Goal: Book appointment/travel/reservation

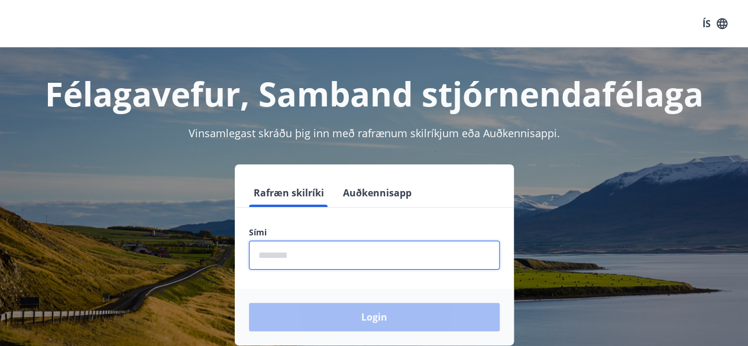
click at [299, 246] on input "phone" at bounding box center [374, 255] width 251 height 29
type input "********"
click at [249, 303] on button "Login" at bounding box center [374, 317] width 251 height 28
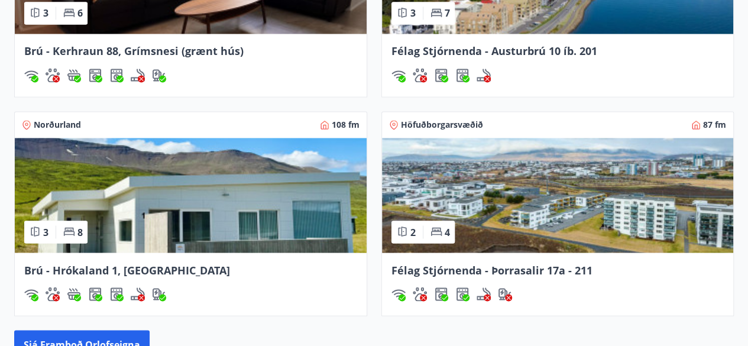
scroll to position [1100, 0]
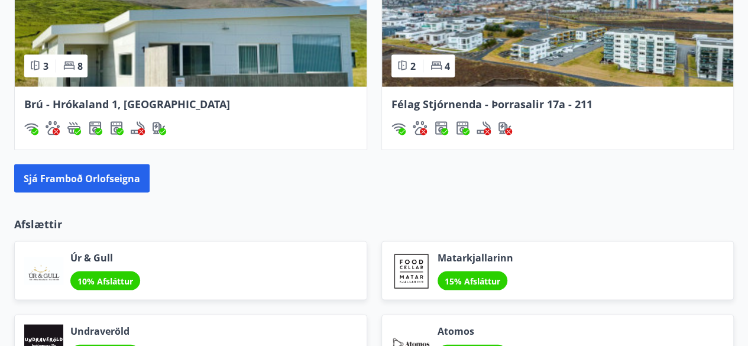
click at [299, 62] on img at bounding box center [191, 29] width 352 height 115
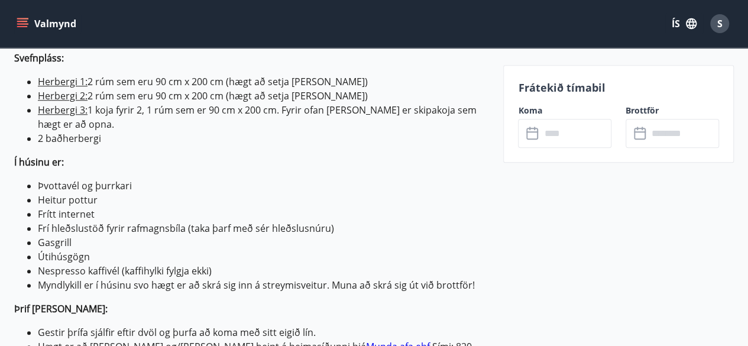
scroll to position [482, 0]
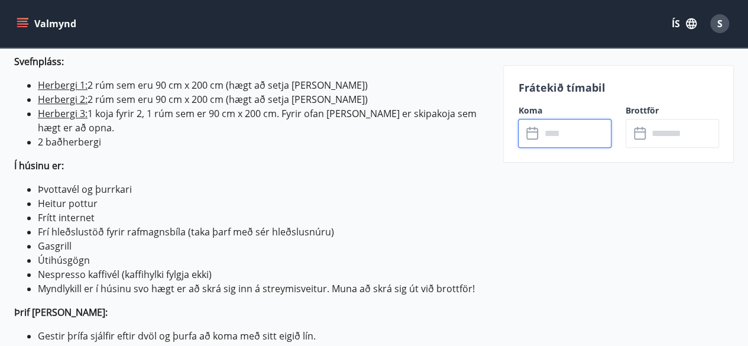
click at [591, 129] on input "text" at bounding box center [575, 133] width 71 height 29
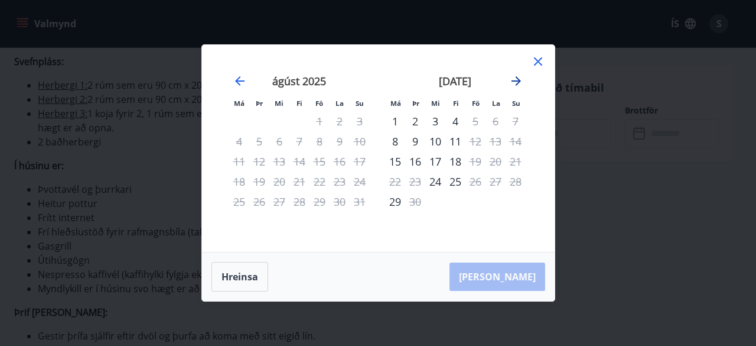
click at [517, 76] on div "[DATE] 1 2 3 4 5 6 7 8 9 10 11 12 13 14 15 16 17 18 19 20 21 22 23 24 25 26 27 …" at bounding box center [378, 148] width 324 height 178
click at [517, 76] on icon "Move forward to switch to the next month." at bounding box center [516, 81] width 14 height 14
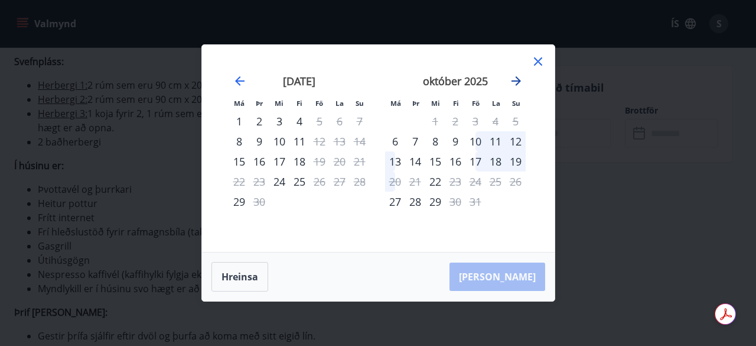
click at [520, 83] on icon "Move forward to switch to the next month." at bounding box center [516, 81] width 14 height 14
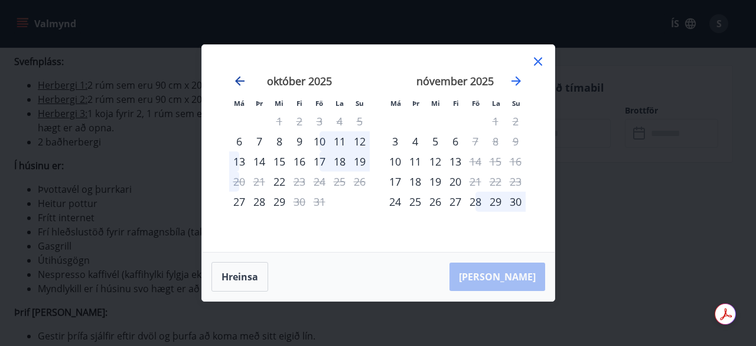
click at [234, 77] on icon "Move backward to switch to the previous month." at bounding box center [240, 81] width 14 height 14
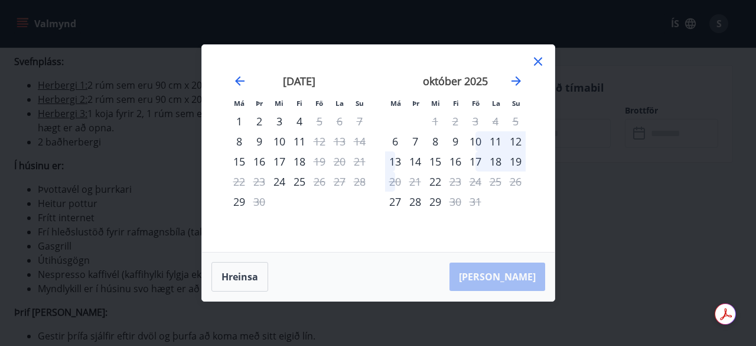
click at [540, 62] on icon at bounding box center [538, 61] width 14 height 14
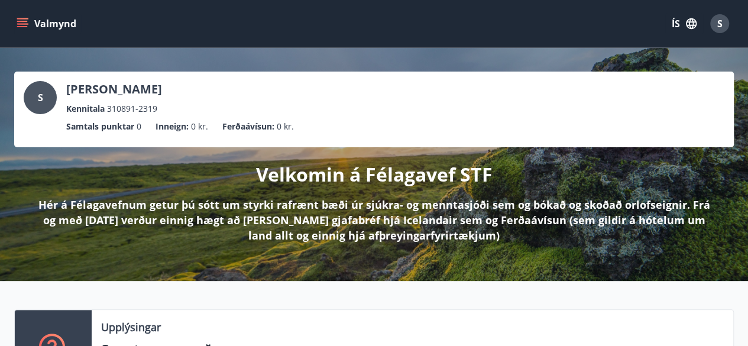
click at [21, 18] on icon "menu" at bounding box center [23, 24] width 12 height 12
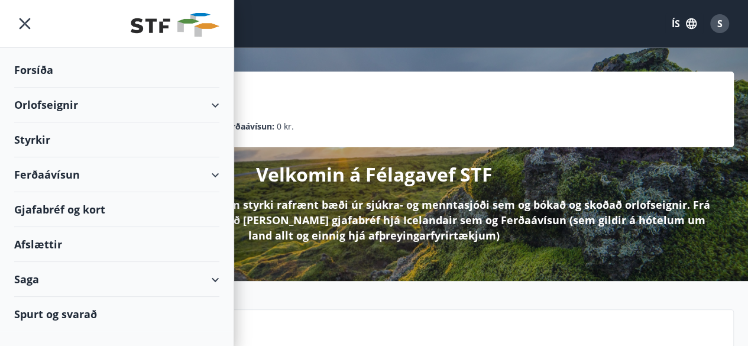
click at [206, 283] on div "Saga" at bounding box center [116, 279] width 205 height 35
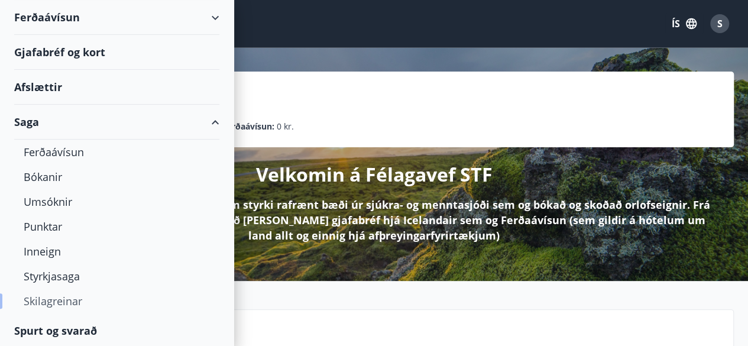
click at [70, 296] on div "Skilagreinar" at bounding box center [117, 300] width 186 height 25
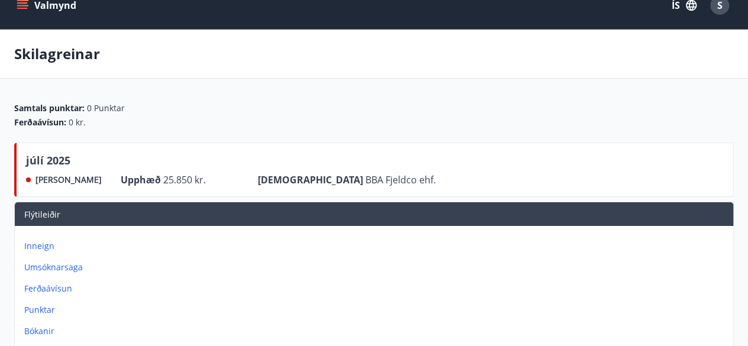
scroll to position [10, 0]
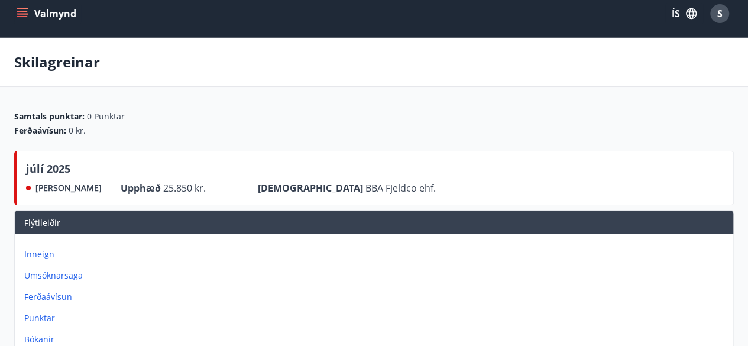
click at [163, 187] on span "25.850 kr." at bounding box center [184, 187] width 43 height 13
click at [136, 166] on div "júlí 2025" at bounding box center [231, 171] width 410 height 20
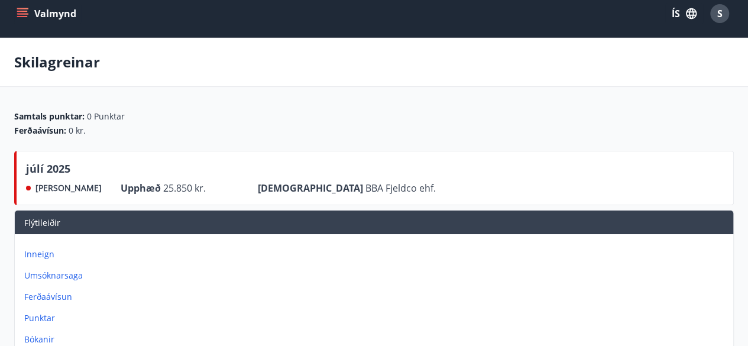
click at [136, 166] on div "júlí 2025" at bounding box center [231, 171] width 410 height 20
click at [163, 188] on span "25.850 kr." at bounding box center [184, 187] width 43 height 13
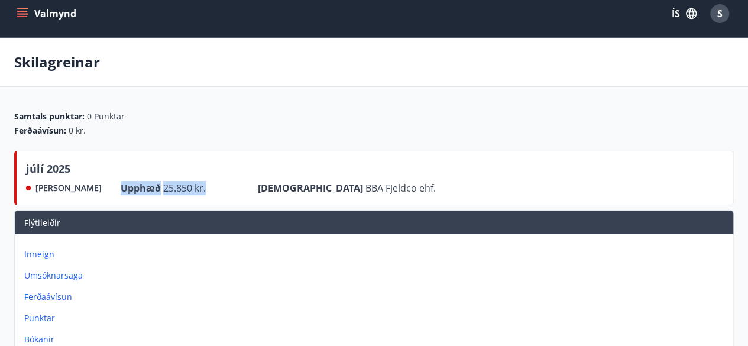
click at [163, 188] on span "25.850 kr." at bounding box center [184, 187] width 43 height 13
click at [19, 14] on icon "menu" at bounding box center [23, 14] width 12 height 12
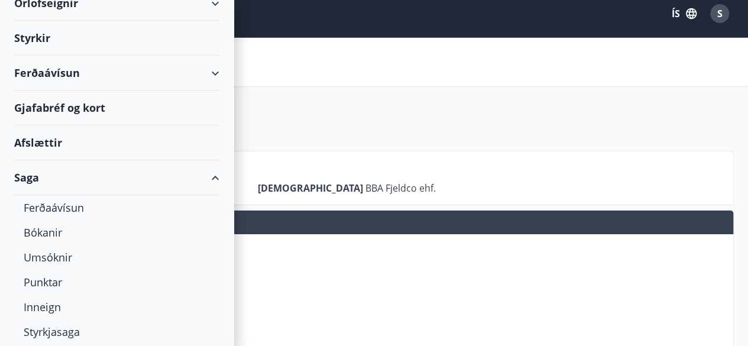
scroll to position [103, 0]
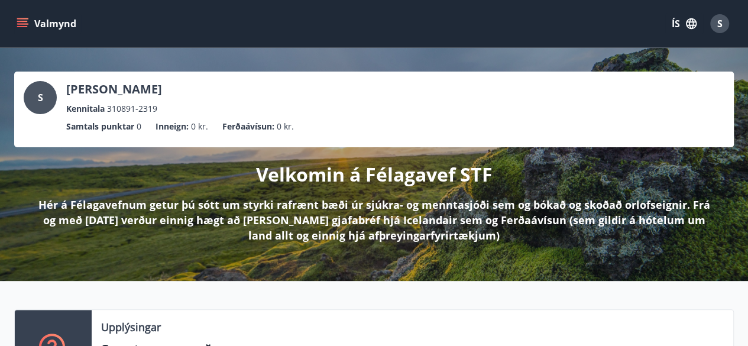
click at [21, 21] on icon "menu" at bounding box center [22, 21] width 11 height 1
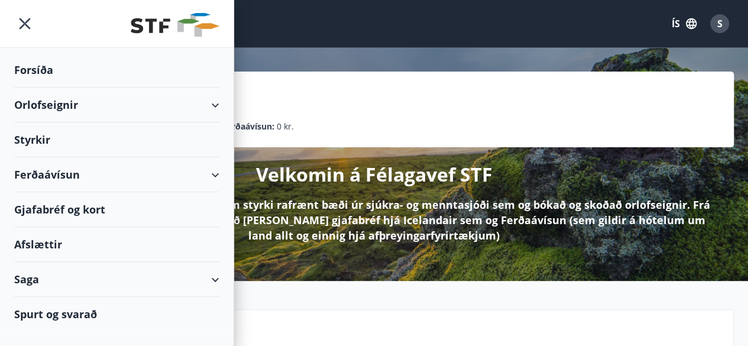
click at [215, 98] on div "Orlofseignir" at bounding box center [116, 104] width 205 height 35
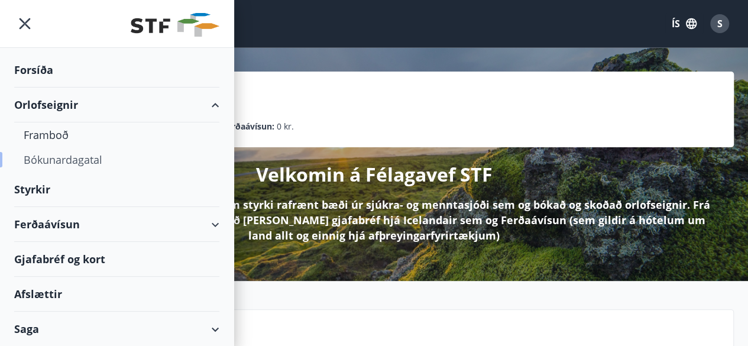
click at [62, 165] on div "Bókunardagatal" at bounding box center [117, 159] width 186 height 25
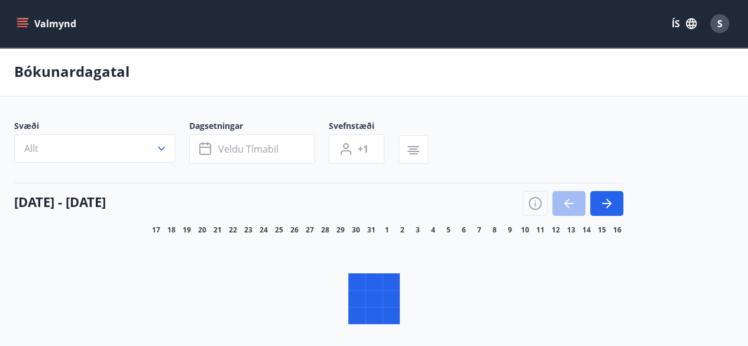
click at [182, 186] on div "Svæði Allt Dagsetningar Veldu tímabil Svefnstæði +1 [DATE] - [DATE] 18 19 20 21…" at bounding box center [373, 239] width 719 height 238
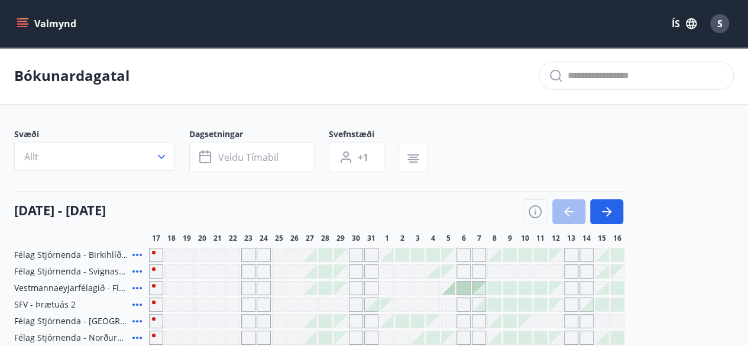
scroll to position [101, 0]
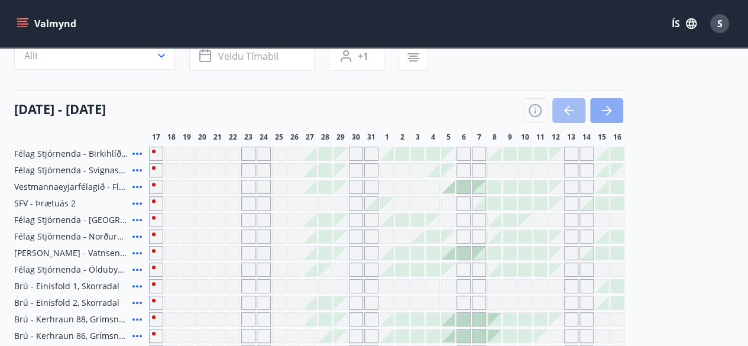
click at [612, 110] on icon "button" at bounding box center [606, 110] width 14 height 14
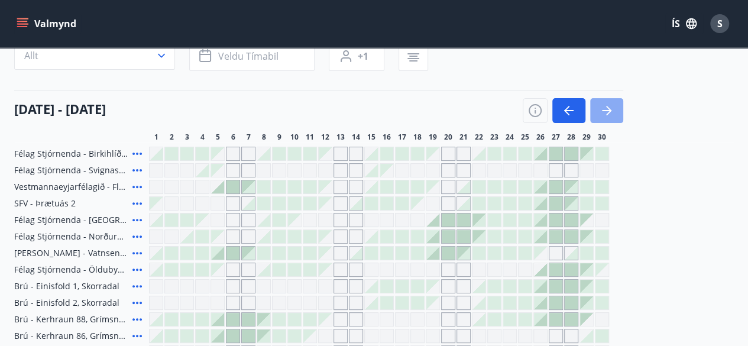
click at [594, 118] on button "button" at bounding box center [606, 110] width 33 height 25
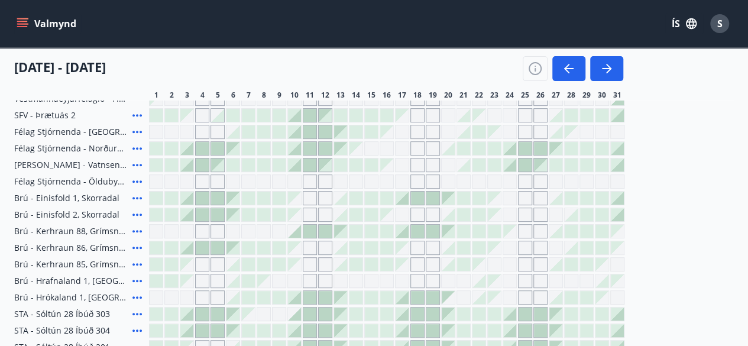
scroll to position [205, 0]
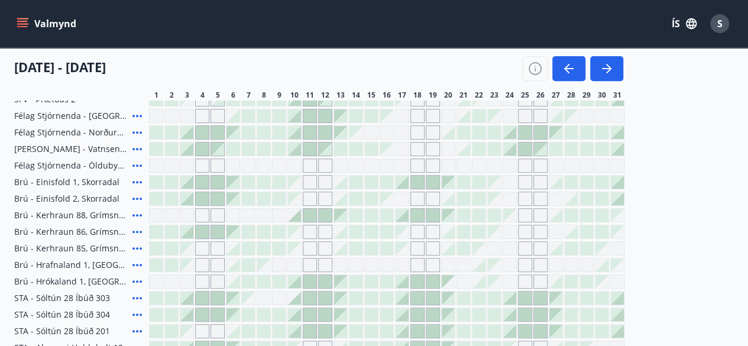
click at [95, 266] on span "Brú - Hrafnaland 1, [GEOGRAPHIC_DATA] (gæludýr velkomin)" at bounding box center [70, 265] width 113 height 12
drag, startPoint x: 95, startPoint y: 266, endPoint x: 137, endPoint y: 264, distance: 42.0
click at [137, 264] on div "Brú - Hrafnaland 1, [GEOGRAPHIC_DATA] (gæludýr velkomin)" at bounding box center [79, 265] width 130 height 14
click at [137, 264] on icon at bounding box center [136, 265] width 9 height 2
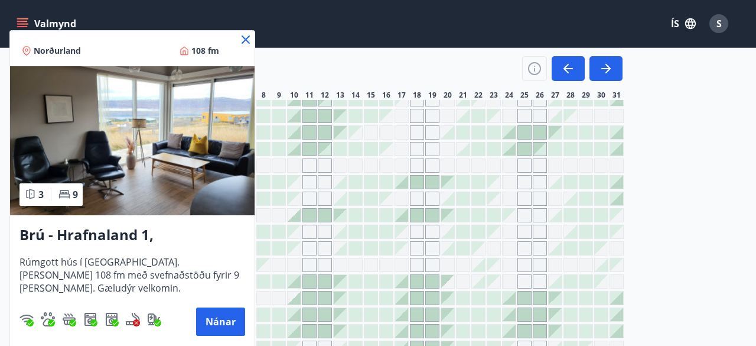
click at [249, 34] on icon at bounding box center [246, 40] width 14 height 14
click at [247, 37] on div "Valmynd ÍS S" at bounding box center [373, 23] width 719 height 28
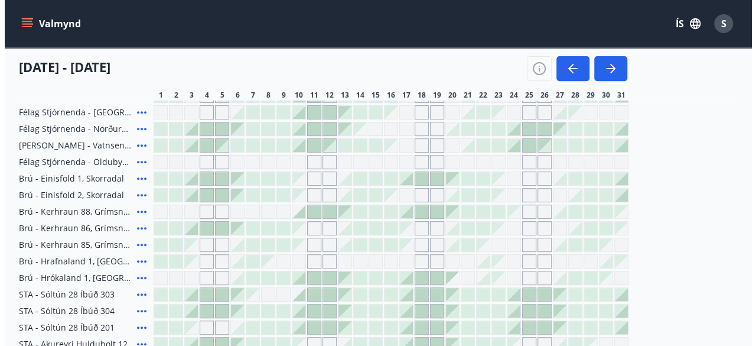
scroll to position [210, 0]
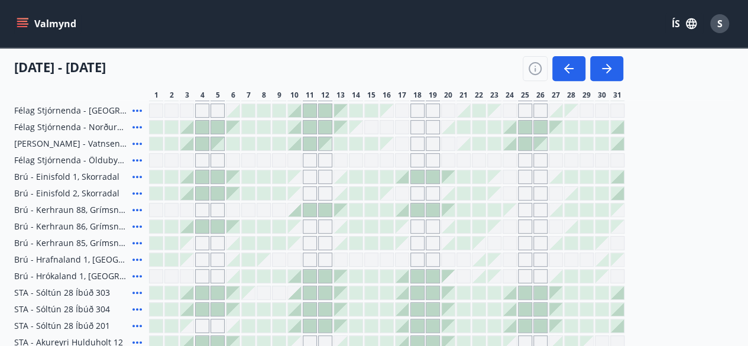
click at [137, 276] on icon at bounding box center [136, 276] width 9 height 2
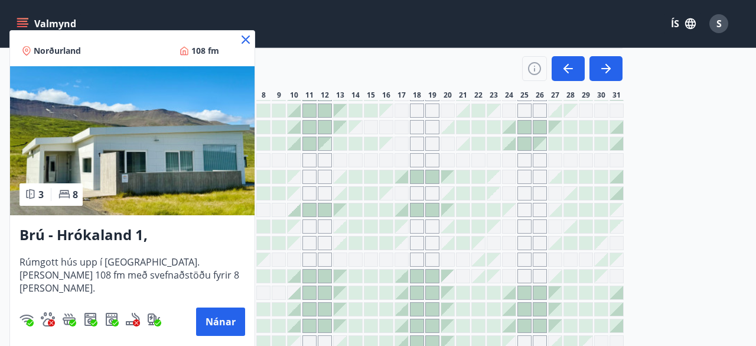
click at [244, 40] on icon at bounding box center [246, 39] width 8 height 8
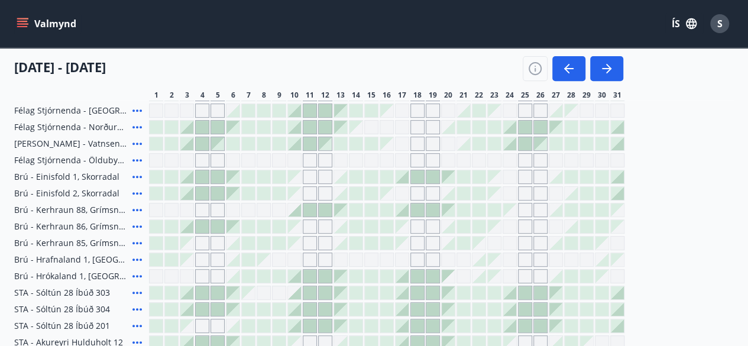
click at [248, 38] on div "Valmynd ÍS S" at bounding box center [374, 23] width 748 height 47
click at [135, 259] on icon at bounding box center [137, 259] width 14 height 14
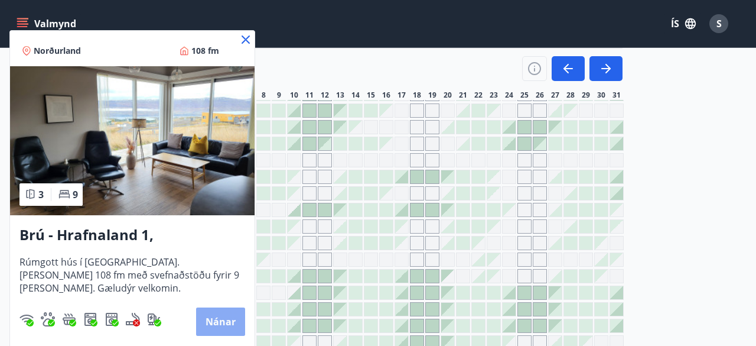
click at [230, 315] on button "Nánar" at bounding box center [220, 321] width 49 height 28
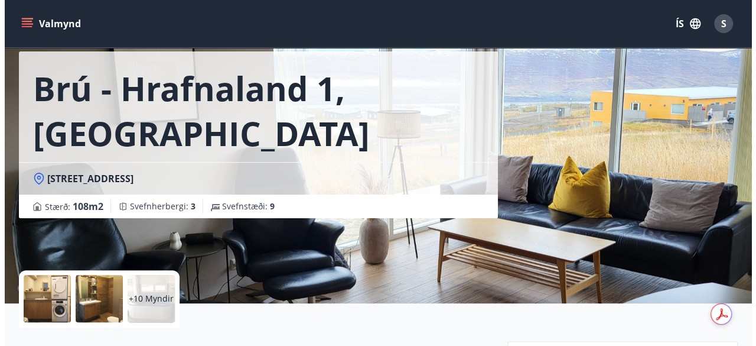
scroll to position [115, 0]
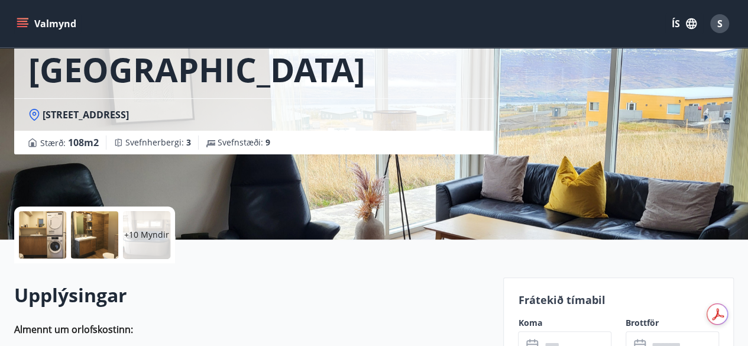
click at [158, 239] on p "+10 Myndir" at bounding box center [146, 235] width 45 height 12
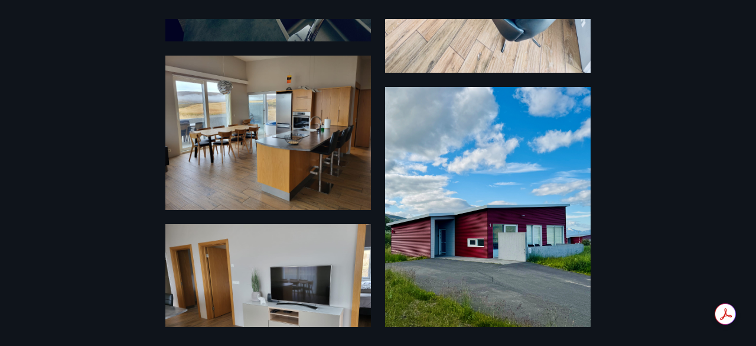
scroll to position [1521, 0]
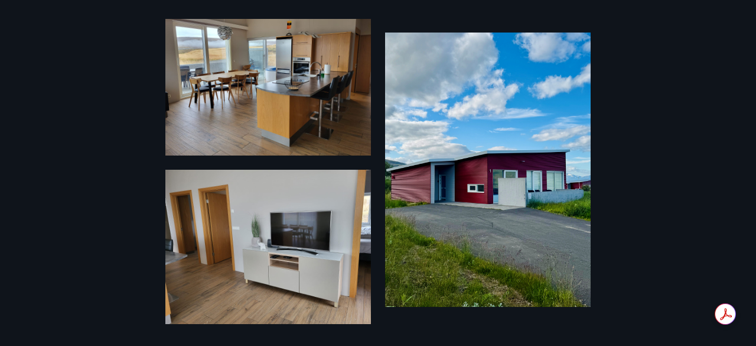
click at [92, 160] on div "16 Myndir" at bounding box center [378, 173] width 756 height 308
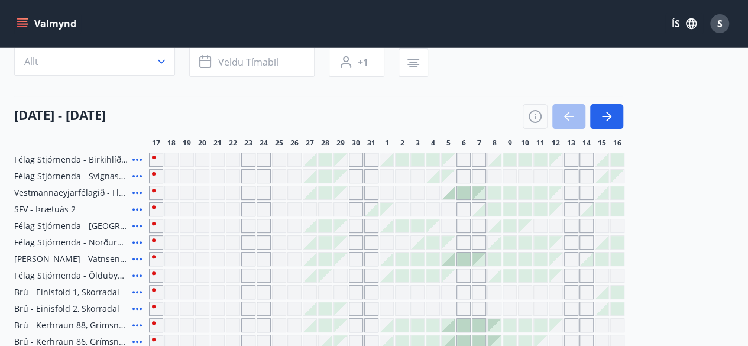
scroll to position [93, 0]
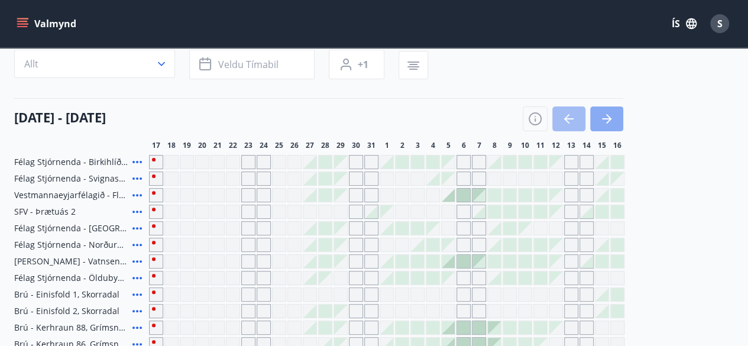
click at [596, 109] on button "button" at bounding box center [606, 118] width 33 height 25
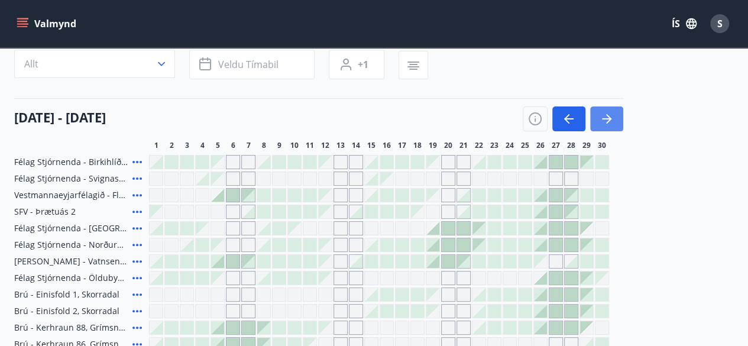
click at [603, 112] on icon "button" at bounding box center [606, 119] width 14 height 14
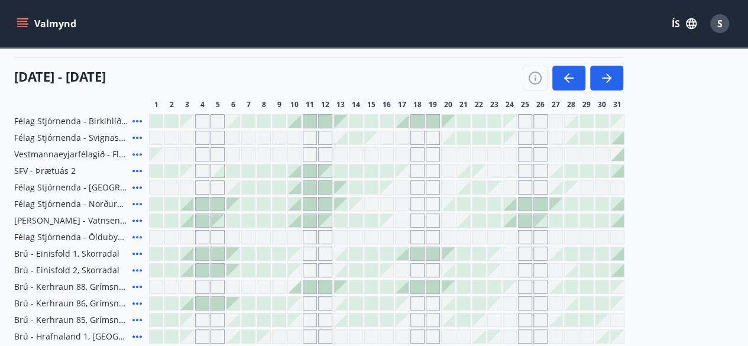
scroll to position [138, 0]
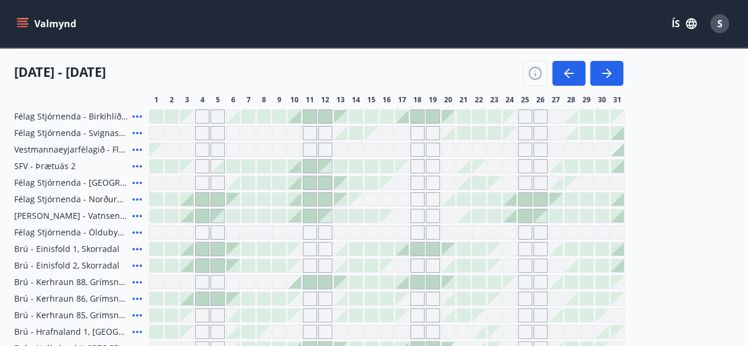
click at [138, 148] on icon at bounding box center [137, 149] width 14 height 14
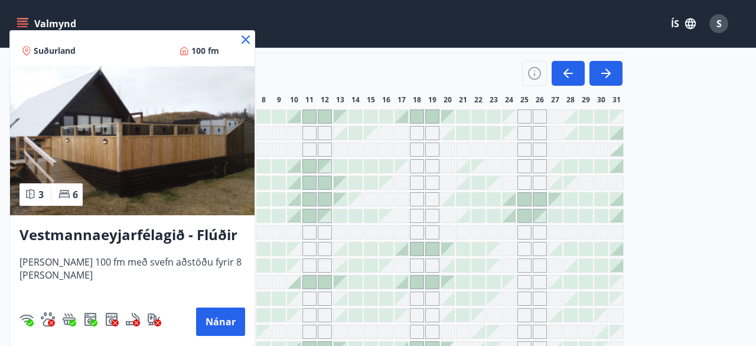
drag, startPoint x: 138, startPoint y: 148, endPoint x: 323, endPoint y: 15, distance: 228.2
click at [323, 15] on div at bounding box center [378, 173] width 756 height 346
click at [241, 37] on div "Valmynd ÍS S" at bounding box center [373, 23] width 719 height 28
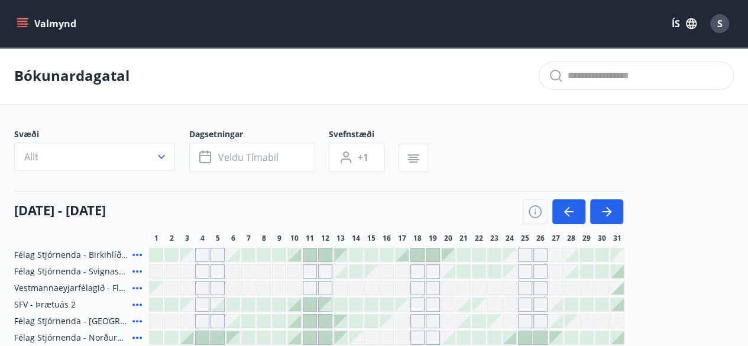
scroll to position [1, 0]
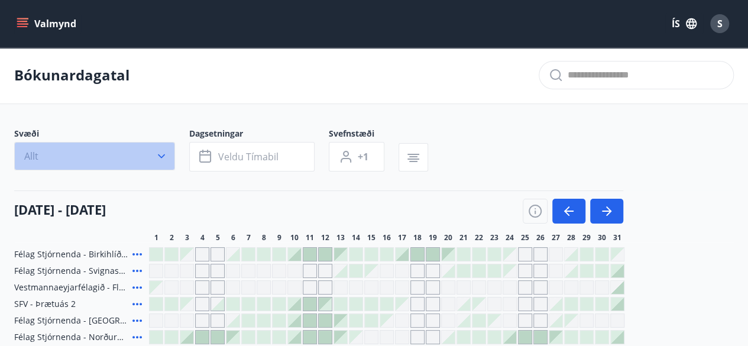
click at [157, 158] on icon "button" at bounding box center [161, 156] width 12 height 12
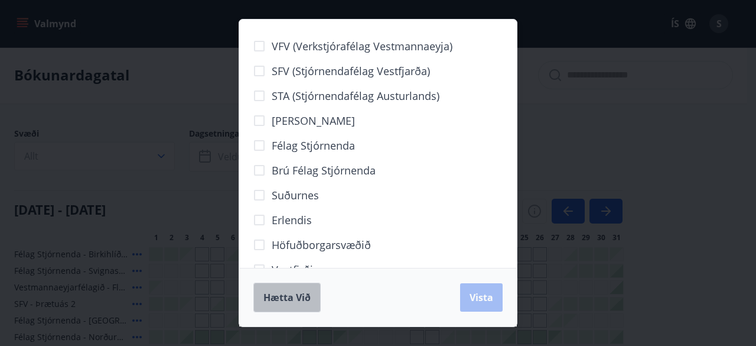
click at [285, 288] on button "Hætta við" at bounding box center [287, 297] width 67 height 30
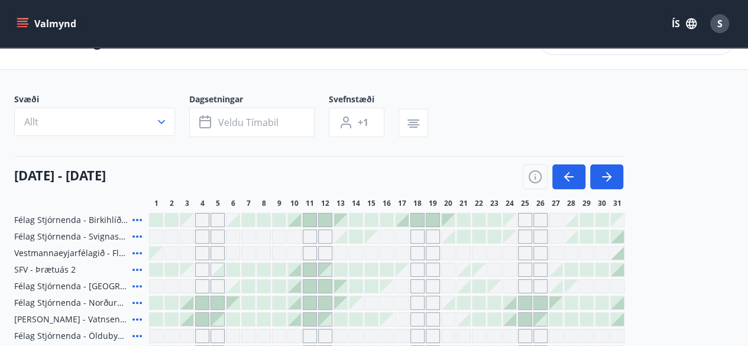
scroll to position [59, 0]
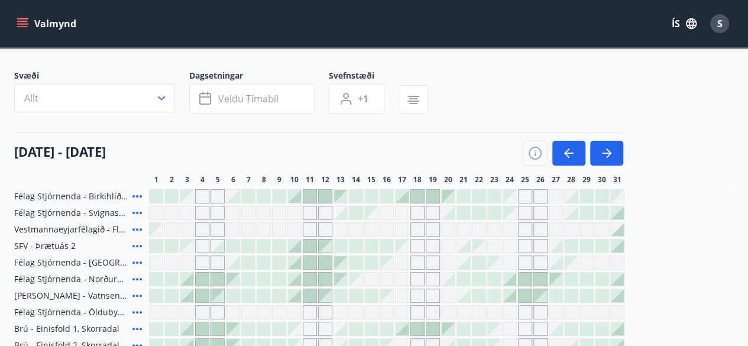
drag, startPoint x: 129, startPoint y: 196, endPoint x: 139, endPoint y: 196, distance: 10.0
click at [139, 196] on div "Félag Stjórnenda - Birkihlíð, [GEOGRAPHIC_DATA]" at bounding box center [79, 196] width 130 height 14
click at [139, 196] on icon at bounding box center [137, 196] width 14 height 14
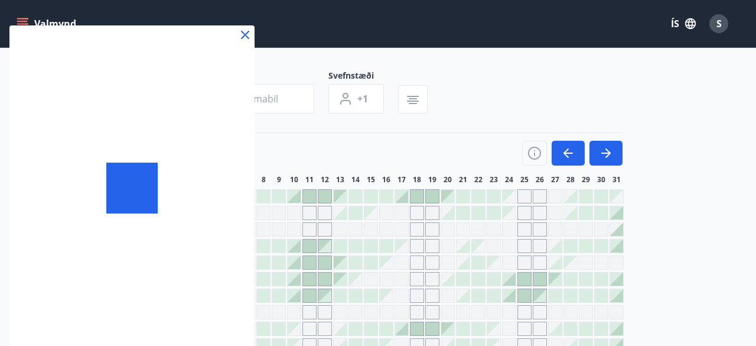
click at [136, 200] on div at bounding box center [131, 188] width 51 height 51
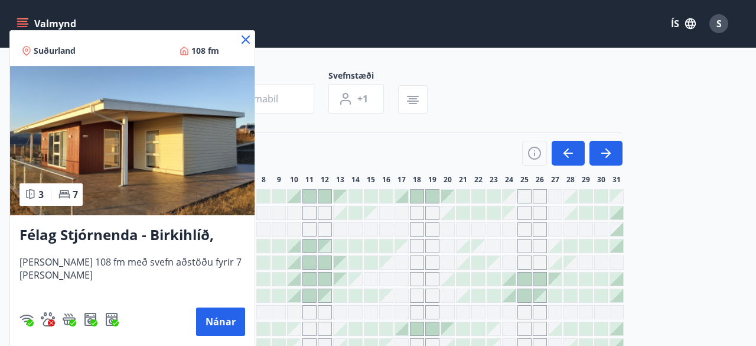
click at [164, 173] on img at bounding box center [132, 140] width 245 height 149
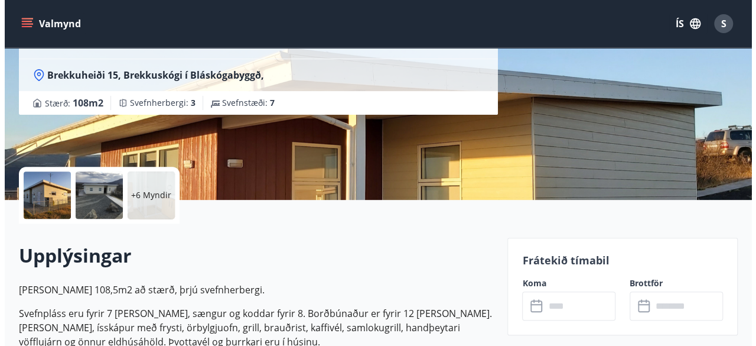
scroll to position [69, 0]
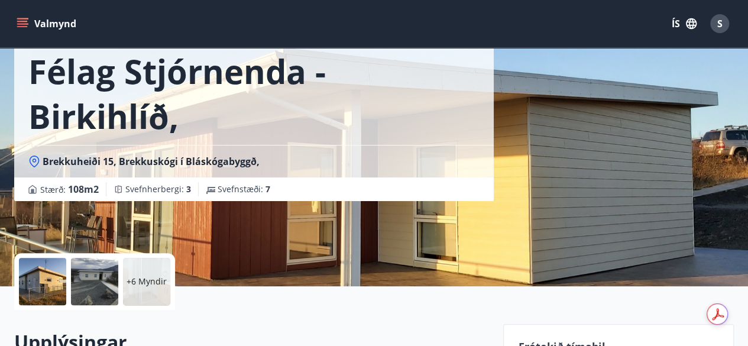
click at [65, 288] on div at bounding box center [42, 281] width 47 height 47
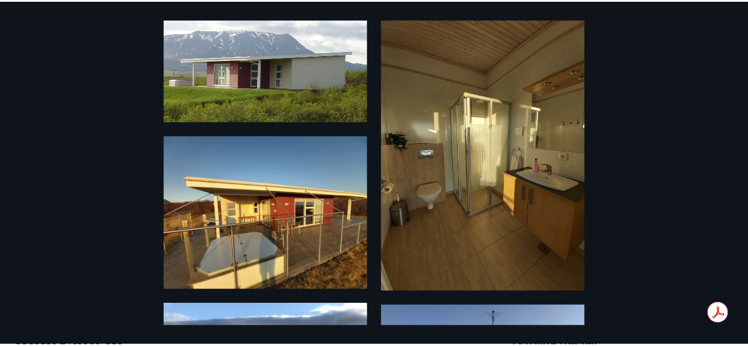
scroll to position [7, 0]
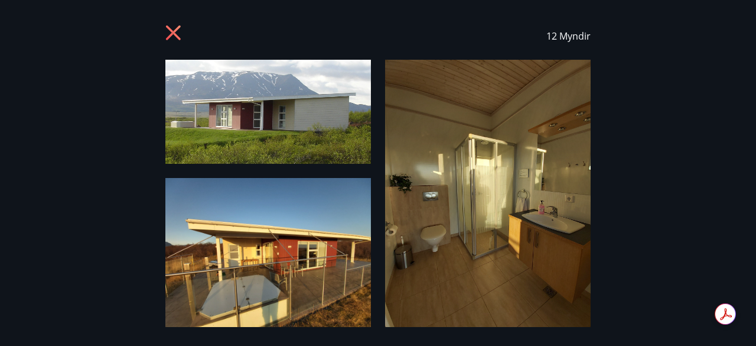
click at [184, 35] on icon at bounding box center [174, 34] width 19 height 19
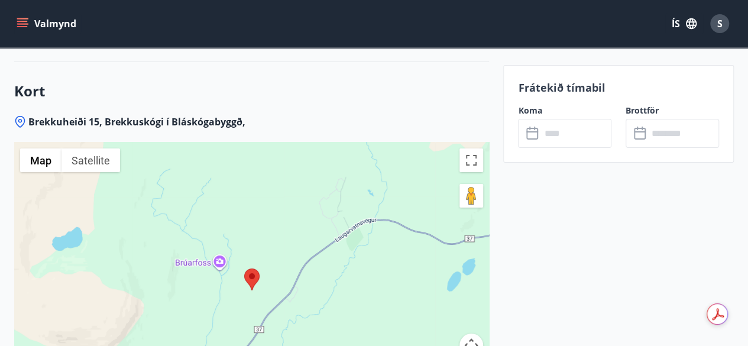
scroll to position [1969, 0]
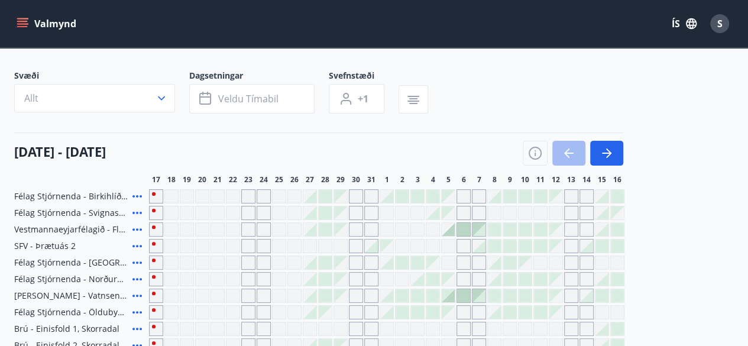
scroll to position [124, 0]
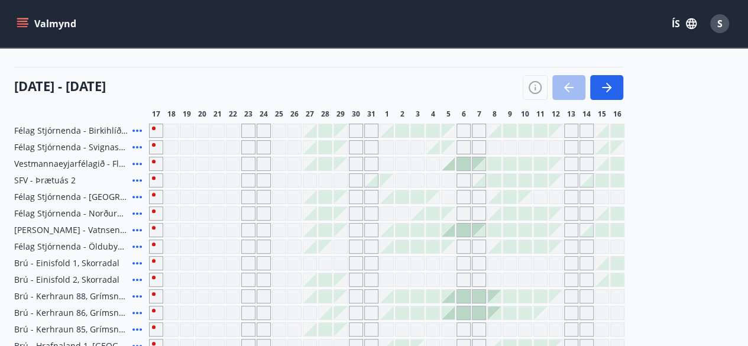
click at [626, 86] on main "Bókunardagatal Svæði Allt Dagsetningar Veldu tímabil Svefnstæði +1 [DATE] - [DA…" at bounding box center [374, 253] width 748 height 661
click at [609, 87] on icon "button" at bounding box center [606, 87] width 9 height 1
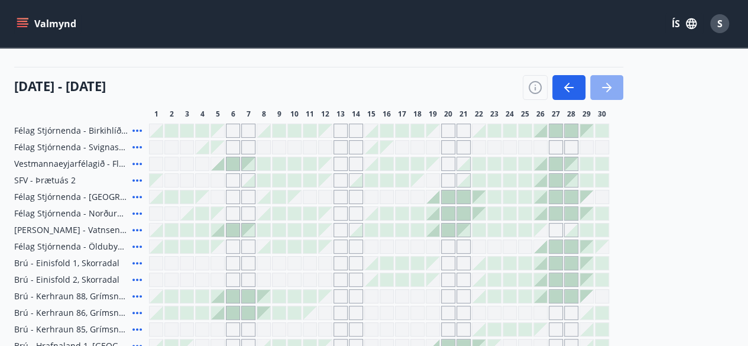
click at [606, 89] on icon "button" at bounding box center [606, 87] width 14 height 14
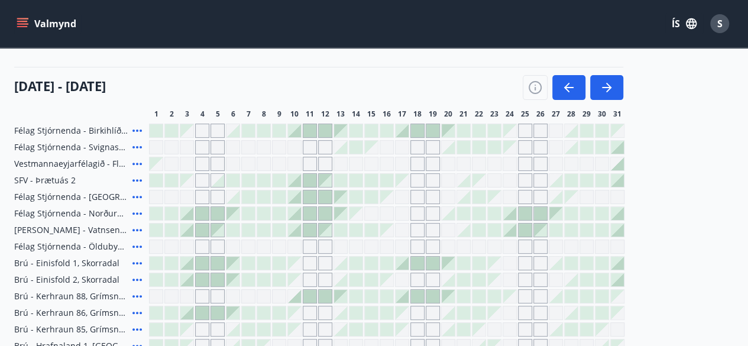
click at [142, 141] on icon at bounding box center [137, 147] width 14 height 14
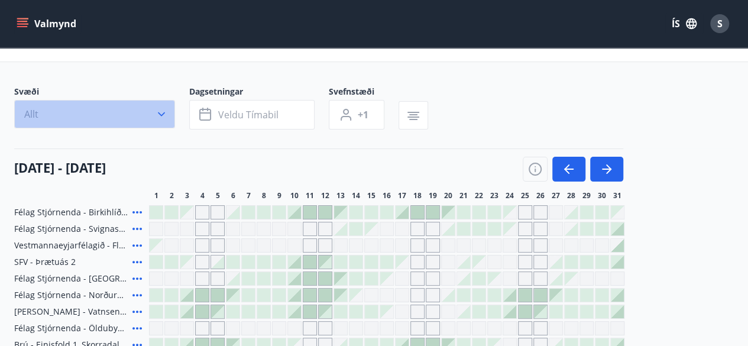
click at [145, 109] on button "Allt" at bounding box center [94, 114] width 161 height 28
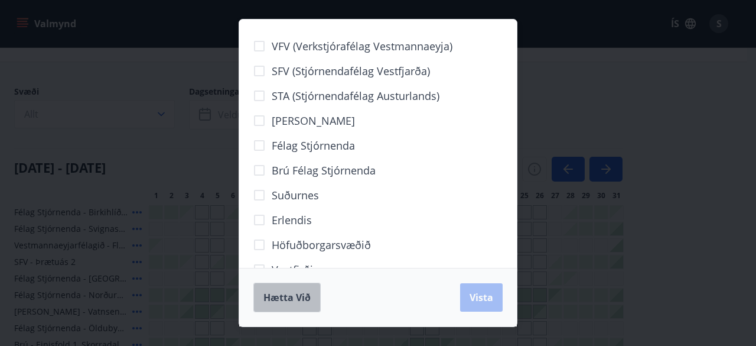
click at [276, 293] on span "Hætta við" at bounding box center [287, 297] width 47 height 13
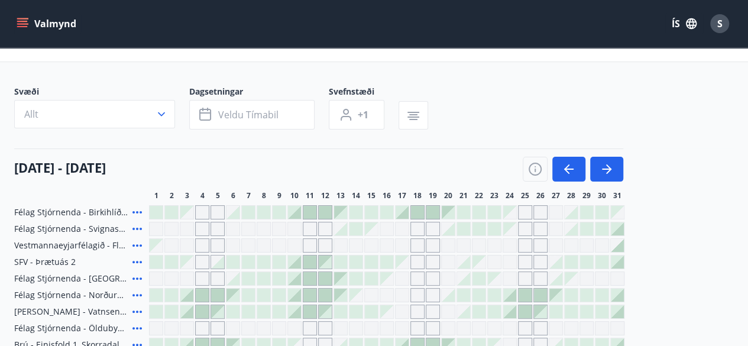
click at [139, 229] on icon at bounding box center [137, 229] width 14 height 14
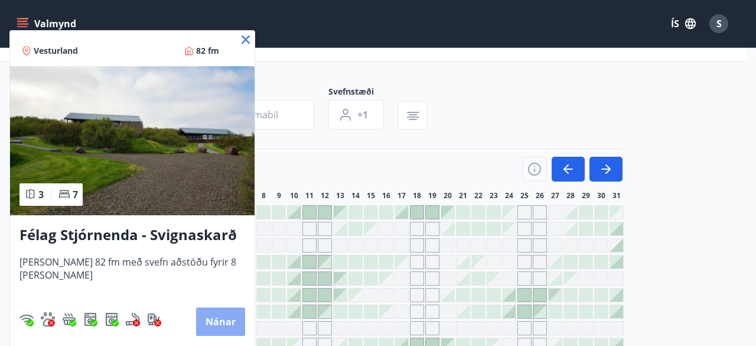
click at [222, 322] on button "Nánar" at bounding box center [220, 321] width 49 height 28
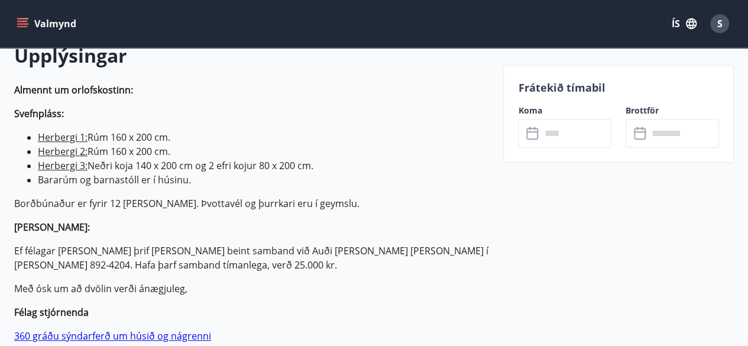
scroll to position [359, 0]
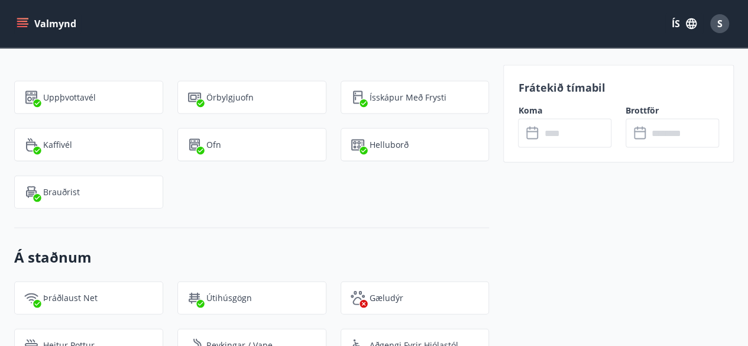
scroll to position [1202, 0]
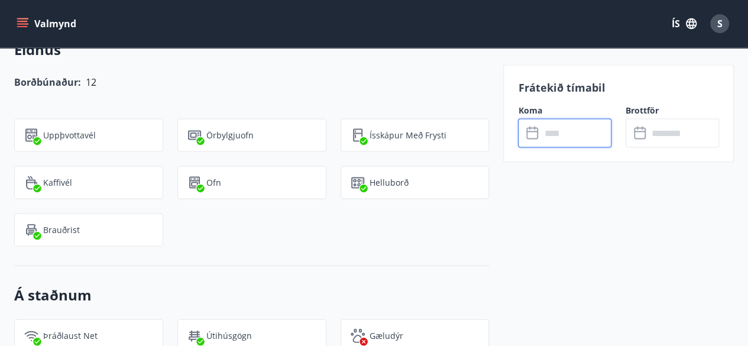
click at [554, 125] on input "text" at bounding box center [575, 133] width 71 height 29
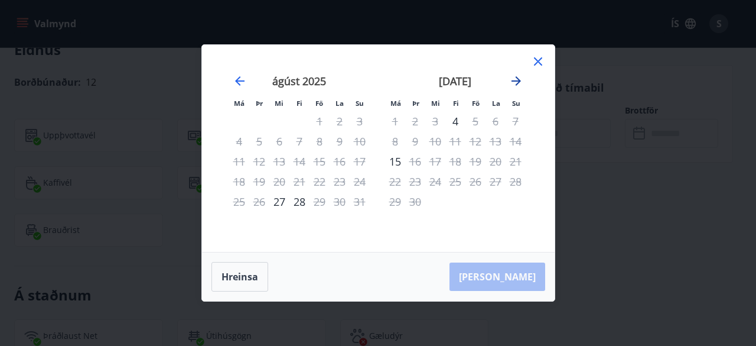
click at [509, 75] on icon "Move forward to switch to the next month." at bounding box center [516, 81] width 14 height 14
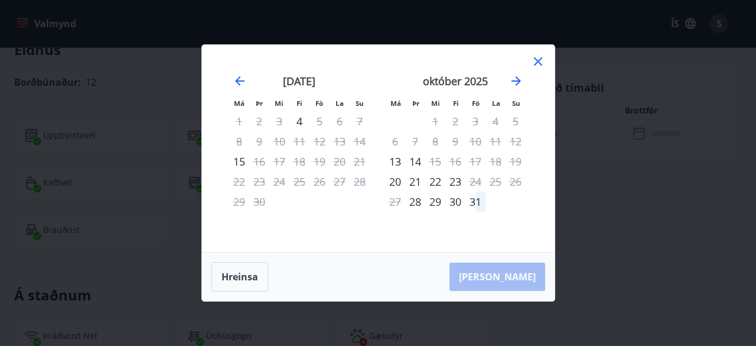
click at [540, 61] on icon at bounding box center [538, 61] width 14 height 14
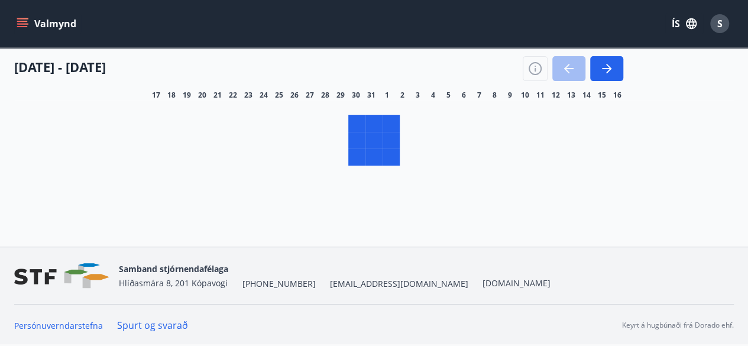
scroll to position [43, 0]
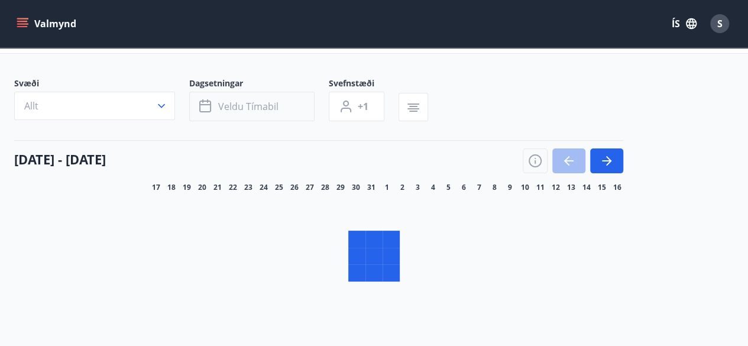
click at [606, 162] on icon "button" at bounding box center [606, 161] width 14 height 14
click at [248, 157] on div "[DATE] - [DATE]" at bounding box center [318, 156] width 609 height 33
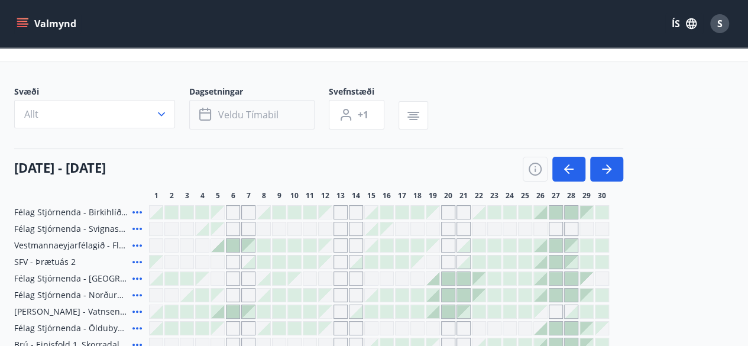
scroll to position [0, 0]
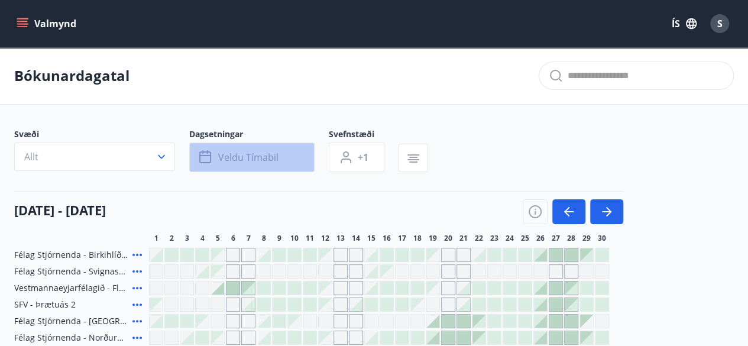
click at [272, 155] on span "Veldu tímabil" at bounding box center [248, 157] width 60 height 13
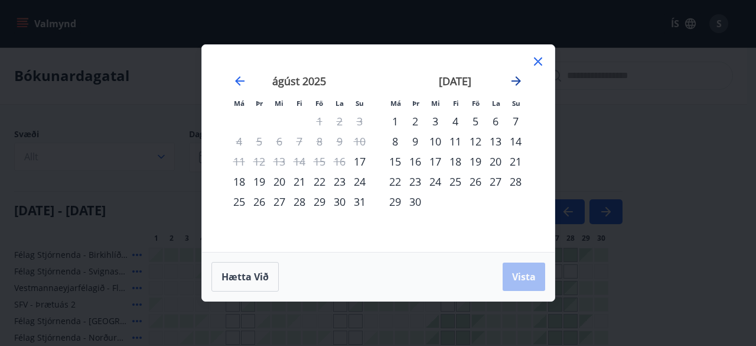
click at [514, 84] on icon "Move forward to switch to the next month." at bounding box center [516, 81] width 14 height 14
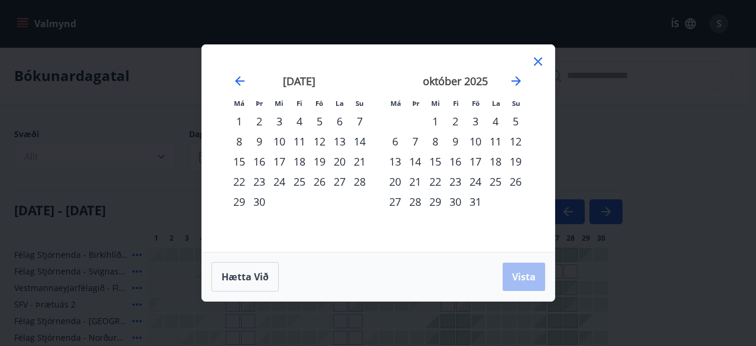
click at [475, 184] on div "24" at bounding box center [476, 181] width 20 height 20
click at [411, 207] on div "28" at bounding box center [415, 201] width 20 height 20
click at [531, 277] on span "Vista" at bounding box center [524, 276] width 24 height 13
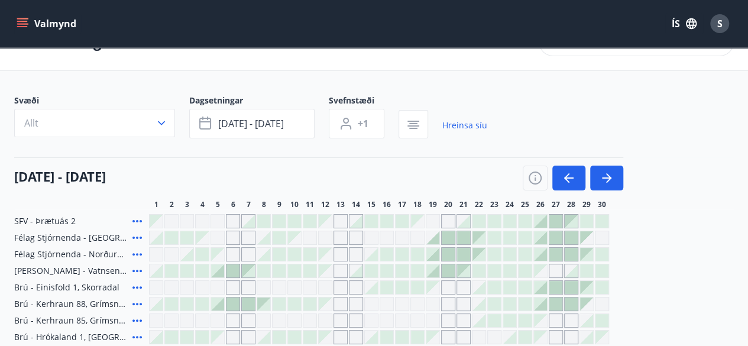
scroll to position [33, 0]
click at [372, 119] on button "+1" at bounding box center [357, 124] width 56 height 30
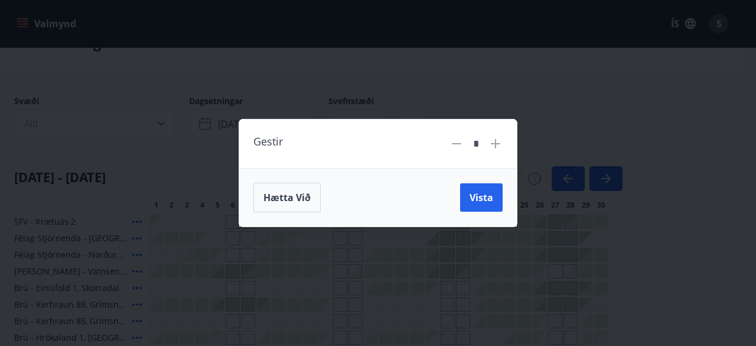
click at [493, 144] on icon at bounding box center [495, 143] width 9 height 9
type input "*"
click at [492, 194] on span "Vista" at bounding box center [482, 197] width 24 height 13
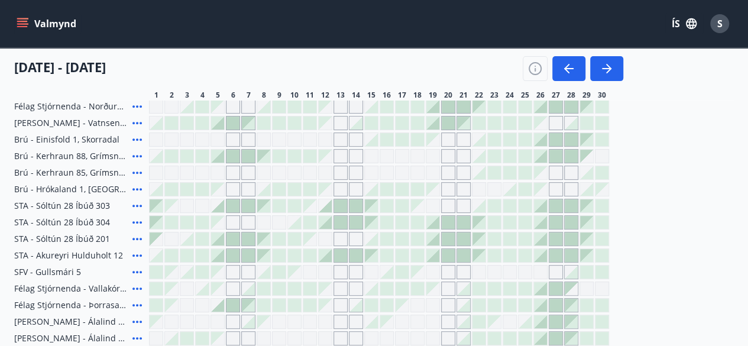
scroll to position [170, 0]
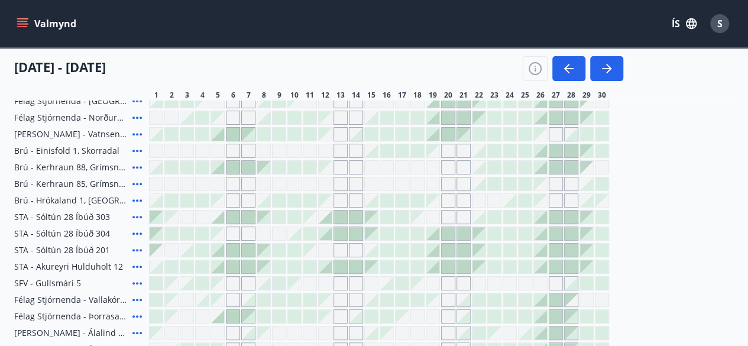
click at [136, 168] on icon at bounding box center [137, 167] width 14 height 14
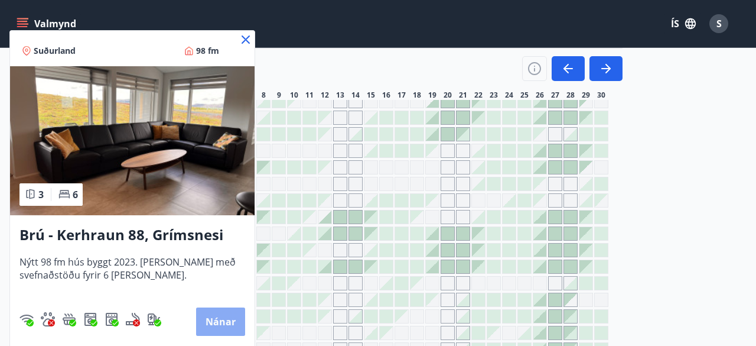
click at [237, 324] on button "Nánar" at bounding box center [220, 321] width 49 height 28
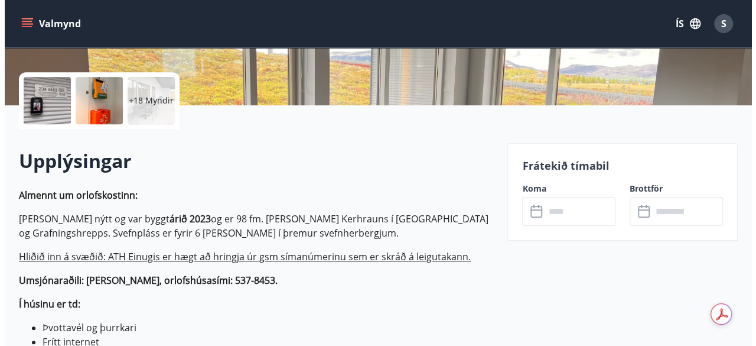
scroll to position [250, 0]
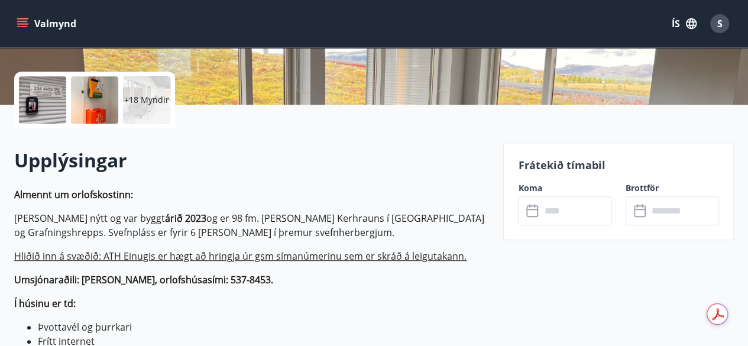
click at [160, 112] on div "+18 Myndir" at bounding box center [146, 99] width 47 height 47
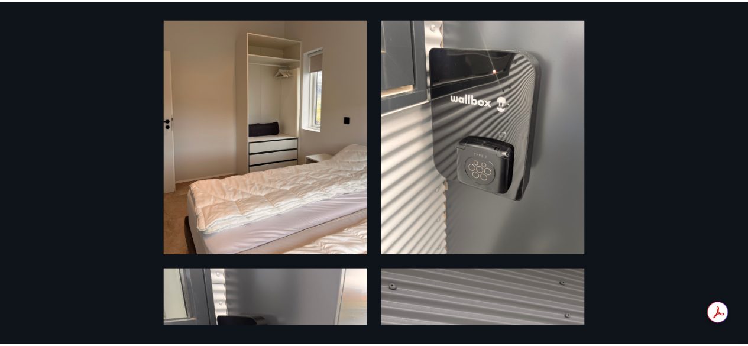
scroll to position [0, 0]
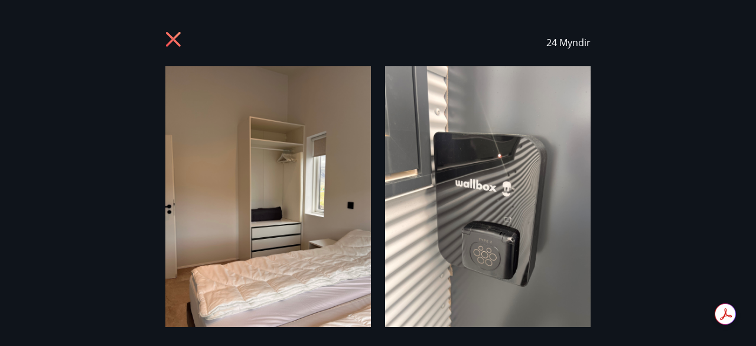
click at [173, 34] on icon at bounding box center [174, 40] width 19 height 19
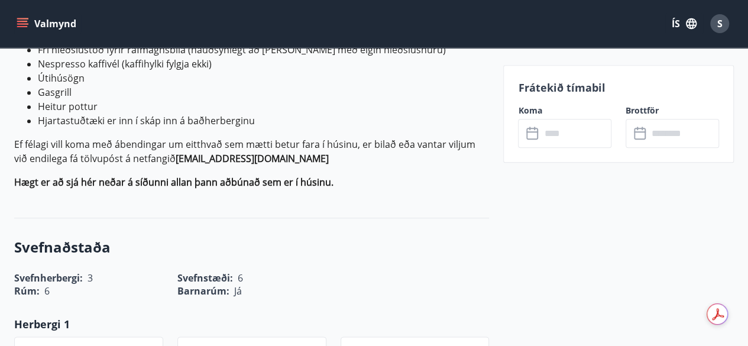
scroll to position [541, 0]
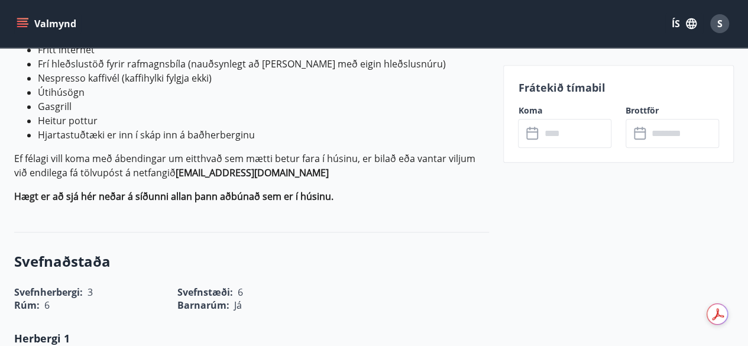
click at [349, 170] on p "Ef félagi vill koma með ábendingar um eitthvað sem mætti betur fara í húsinu, e…" at bounding box center [251, 165] width 475 height 28
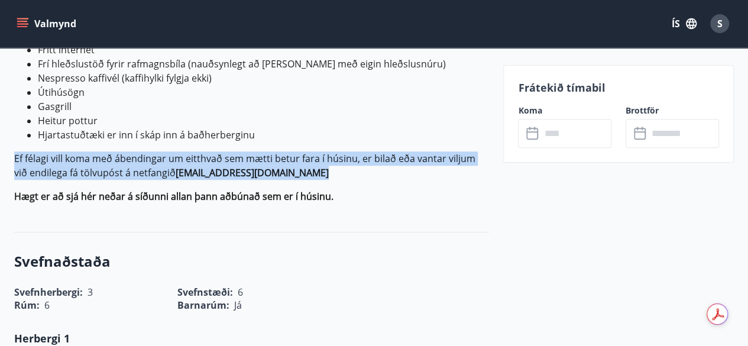
click at [349, 170] on p "Ef félagi vill koma með ábendingar um eitthvað sem mætti betur fara í húsinu, e…" at bounding box center [251, 165] width 475 height 28
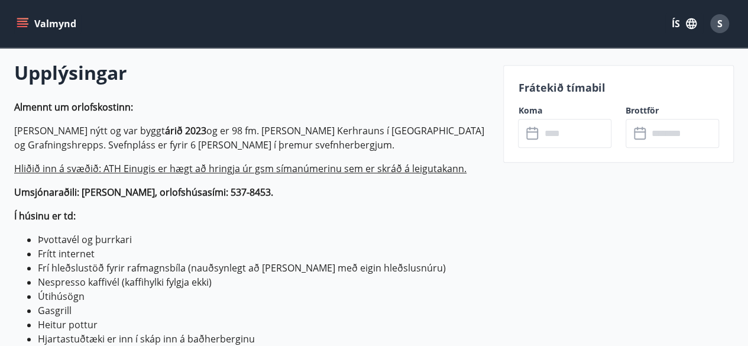
scroll to position [337, 0]
click at [574, 131] on input "text" at bounding box center [575, 133] width 71 height 29
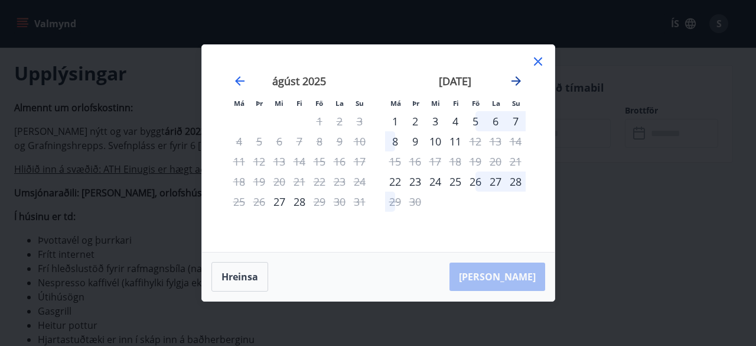
click at [512, 77] on icon "Move forward to switch to the next month." at bounding box center [516, 81] width 14 height 14
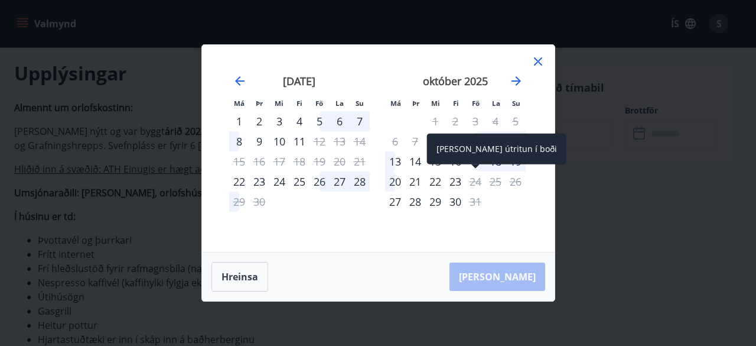
click at [473, 186] on div "24" at bounding box center [476, 181] width 20 height 20
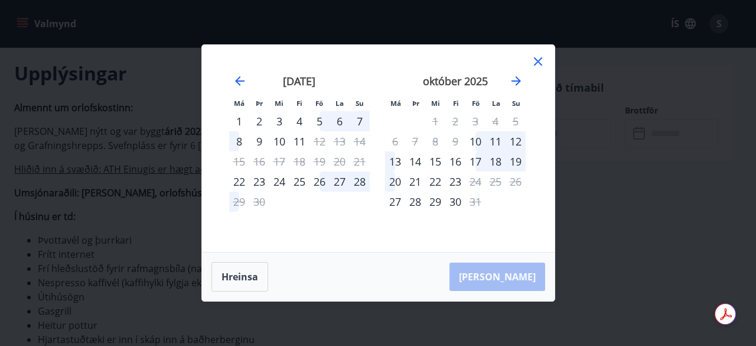
click at [543, 56] on icon at bounding box center [538, 61] width 14 height 14
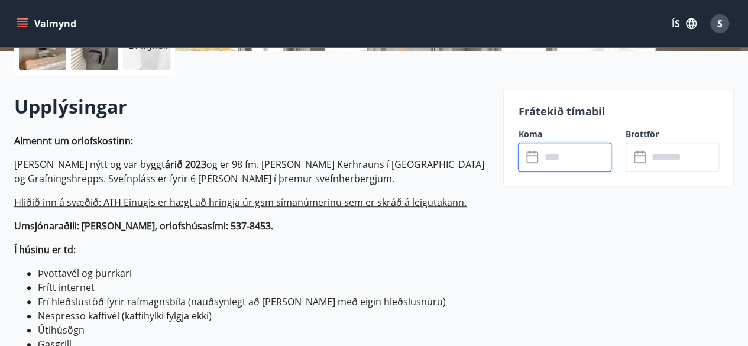
scroll to position [304, 0]
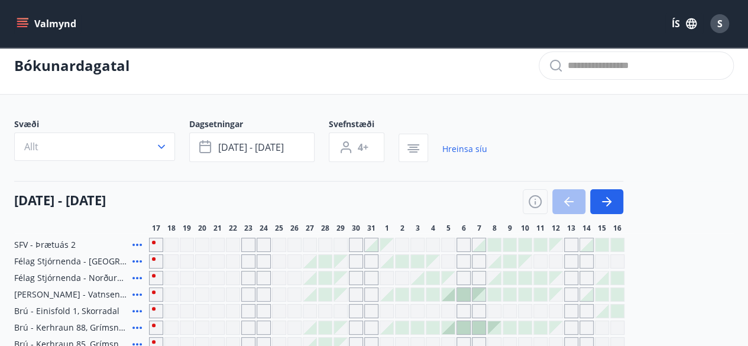
scroll to position [9, 0]
click at [611, 187] on div "[DATE] - [DATE]" at bounding box center [318, 197] width 609 height 33
drag, startPoint x: 611, startPoint y: 243, endPoint x: 652, endPoint y: 246, distance: 41.5
click at [358, 155] on button "4+" at bounding box center [357, 148] width 56 height 30
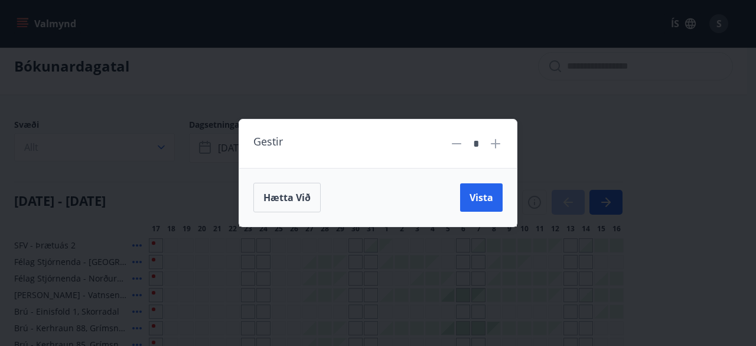
click at [462, 147] on icon at bounding box center [457, 144] width 14 height 14
type input "*"
click at [292, 187] on button "Hætta við" at bounding box center [287, 198] width 67 height 30
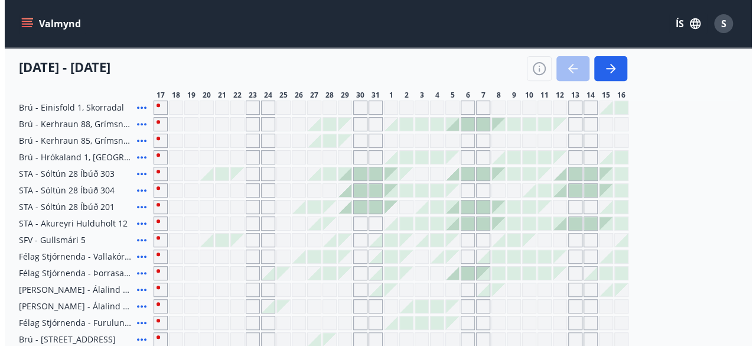
scroll to position [213, 0]
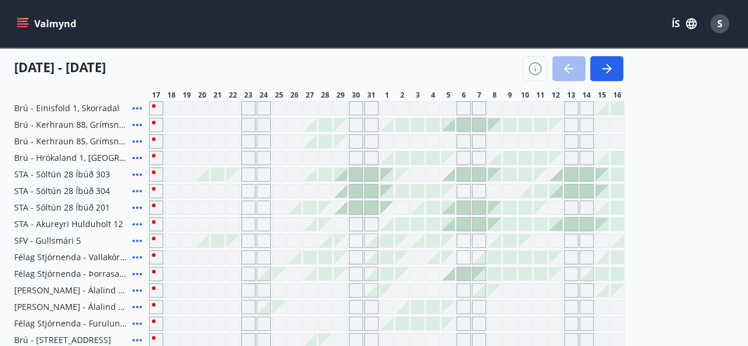
click at [131, 144] on icon at bounding box center [137, 141] width 14 height 14
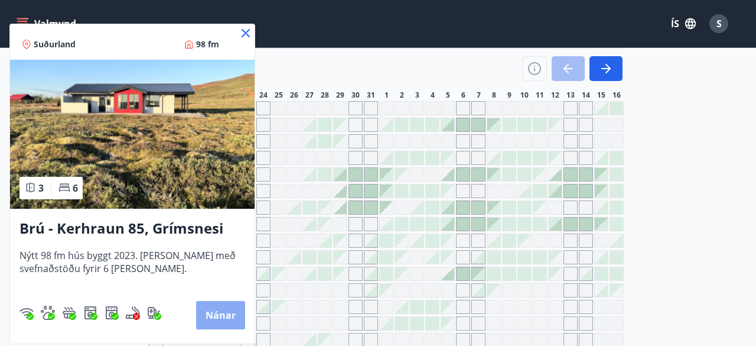
click at [226, 314] on button "Nánar" at bounding box center [220, 315] width 49 height 28
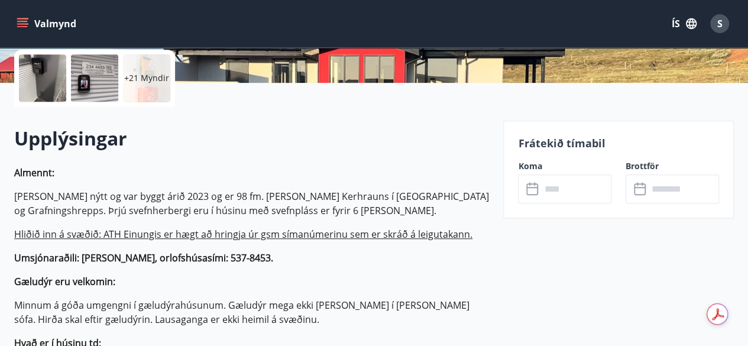
scroll to position [282, 0]
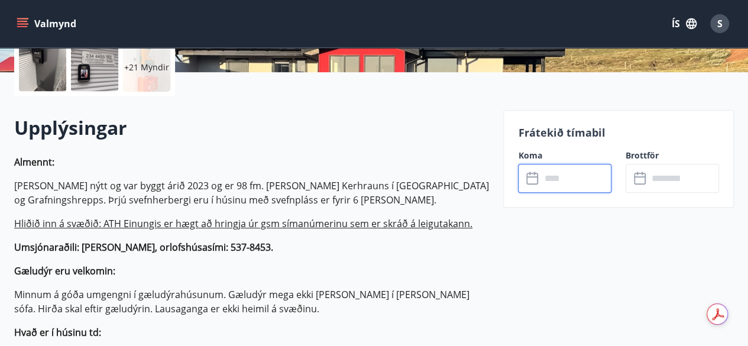
click at [586, 184] on input "text" at bounding box center [575, 178] width 71 height 29
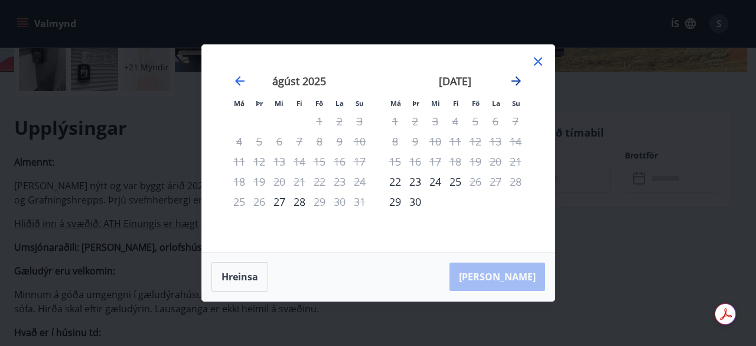
click at [517, 82] on icon "Move forward to switch to the next month." at bounding box center [516, 80] width 9 height 9
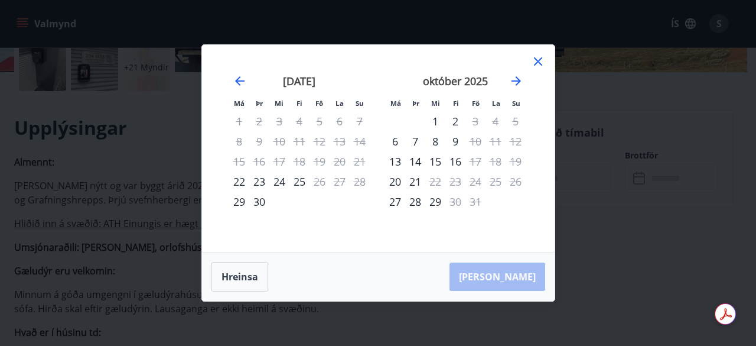
click at [539, 56] on icon at bounding box center [538, 61] width 14 height 14
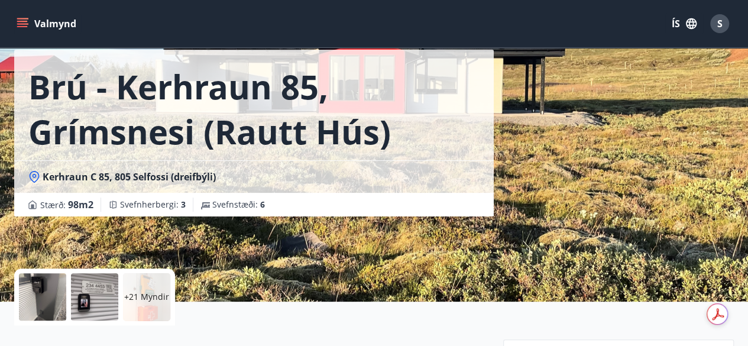
scroll to position [0, 0]
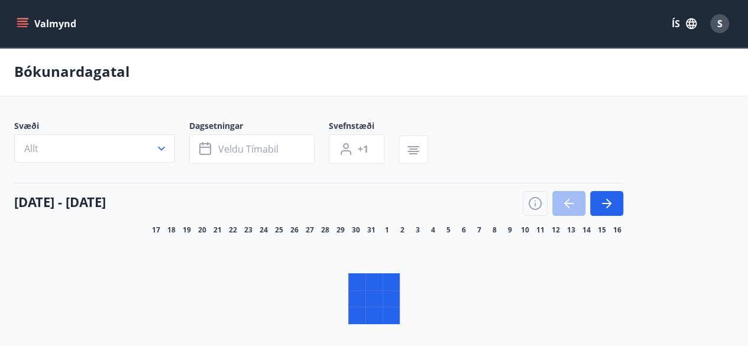
scroll to position [157, 0]
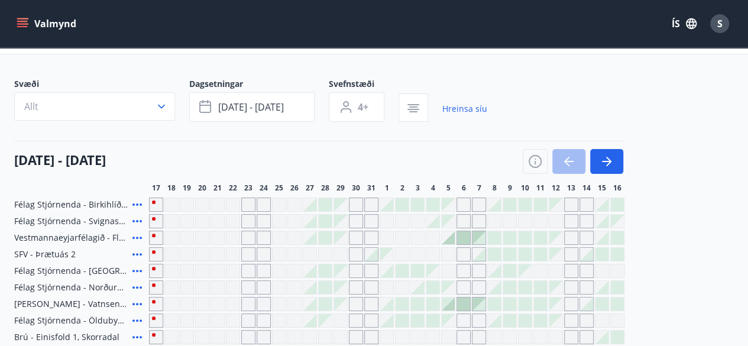
type input "*"
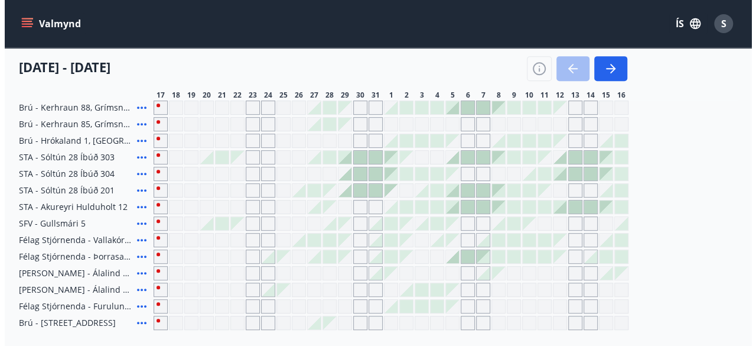
scroll to position [230, 0]
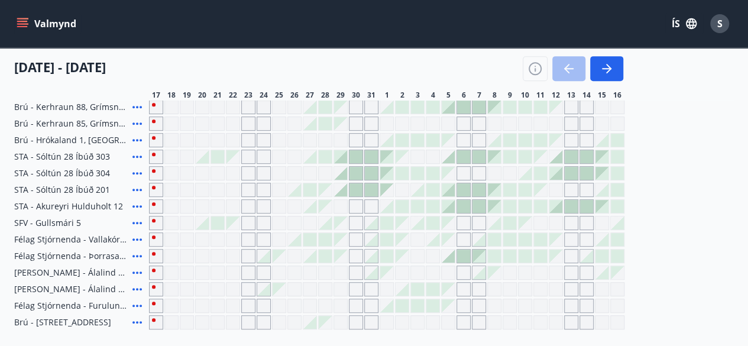
click at [141, 202] on icon at bounding box center [137, 206] width 14 height 14
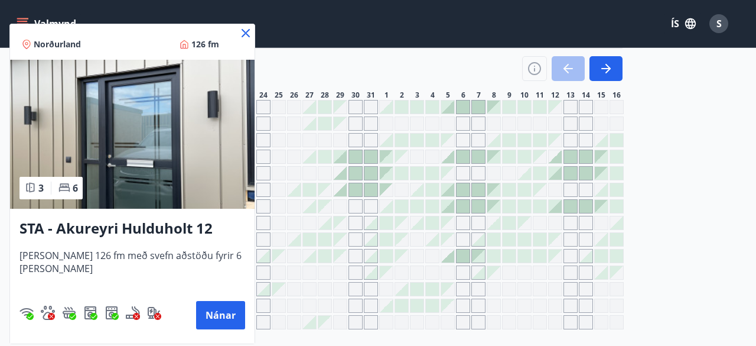
click at [245, 33] on div "Norðurland 126 fm" at bounding box center [132, 41] width 245 height 35
